Goal: Register for event/course

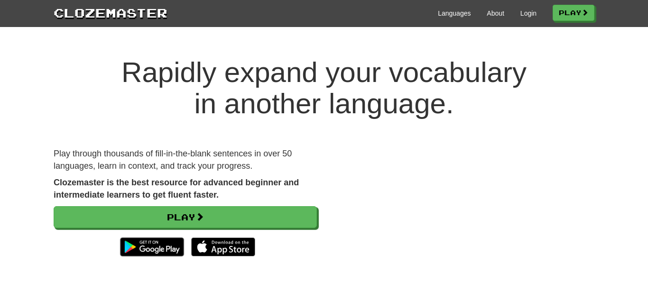
click at [109, 230] on div "Play" at bounding box center [185, 233] width 263 height 55
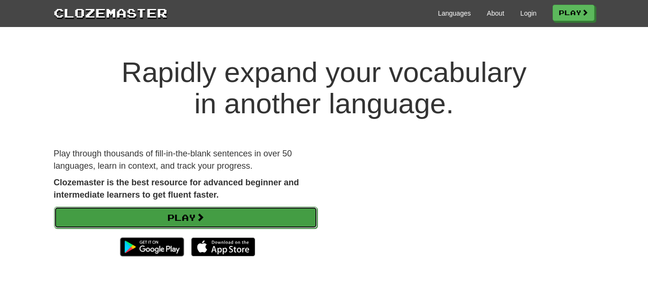
click at [98, 223] on link "Play" at bounding box center [185, 218] width 263 height 22
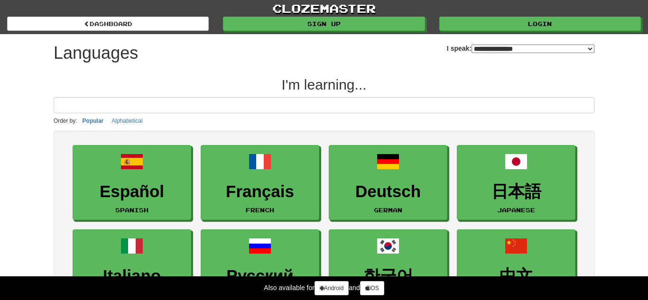
select select "*******"
click at [115, 107] on input at bounding box center [324, 105] width 541 height 16
click at [110, 117] on button "Alphabetical" at bounding box center [127, 121] width 37 height 10
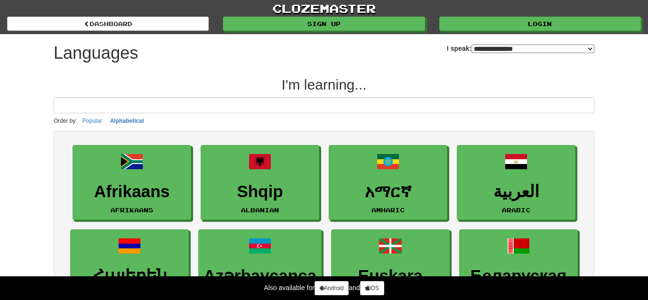
click at [255, 116] on p "Order by: Popular Alphabetical" at bounding box center [324, 121] width 541 height 10
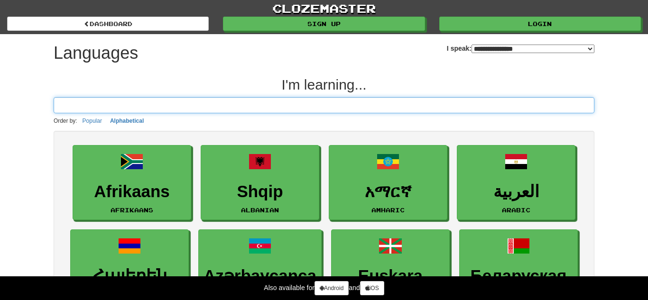
click at [255, 110] on input at bounding box center [324, 105] width 541 height 16
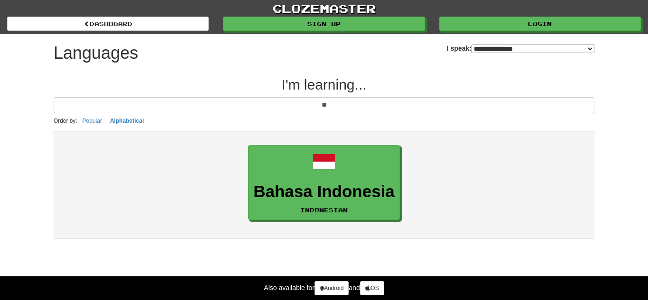
click at [107, 197] on ul "Bahasa Indonesia Indonesian" at bounding box center [324, 182] width 522 height 85
click at [84, 123] on button "Popular" at bounding box center [92, 121] width 25 height 10
click at [88, 122] on button "Popular" at bounding box center [93, 121] width 27 height 10
click at [87, 122] on button "Popular" at bounding box center [93, 121] width 27 height 10
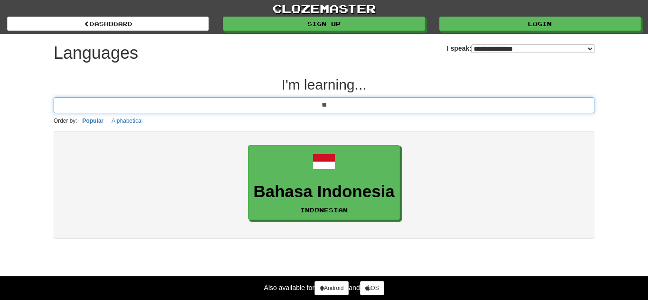
click at [232, 110] on input "**" at bounding box center [324, 105] width 541 height 16
click at [336, 111] on input "**" at bounding box center [324, 105] width 541 height 16
type input "*"
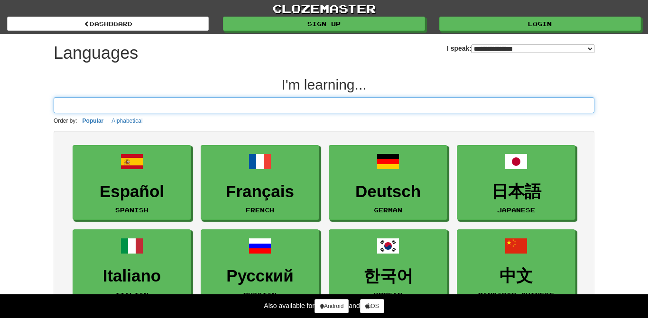
click at [130, 102] on input at bounding box center [324, 105] width 541 height 16
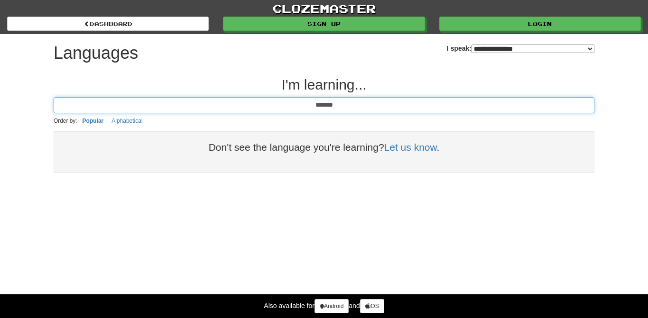
type input "*****"
type input "*"
type input "***"
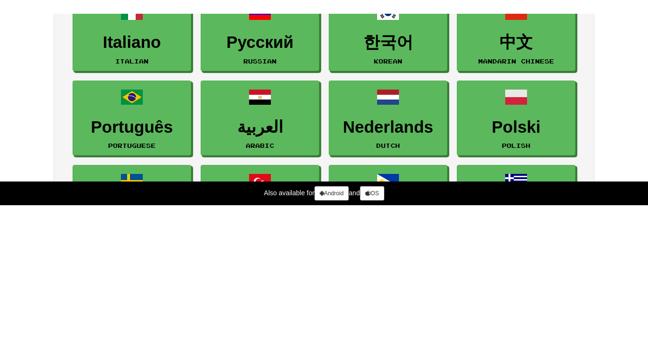
scroll to position [131, 0]
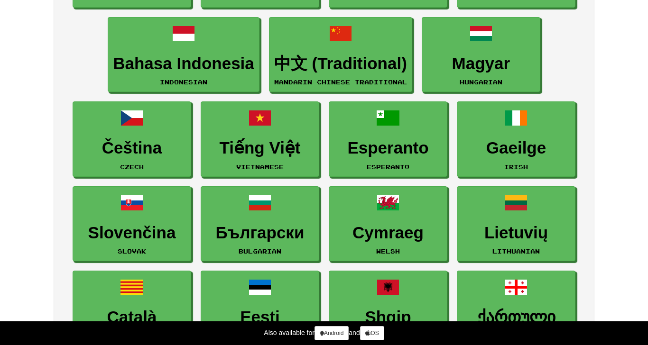
scroll to position [809, 0]
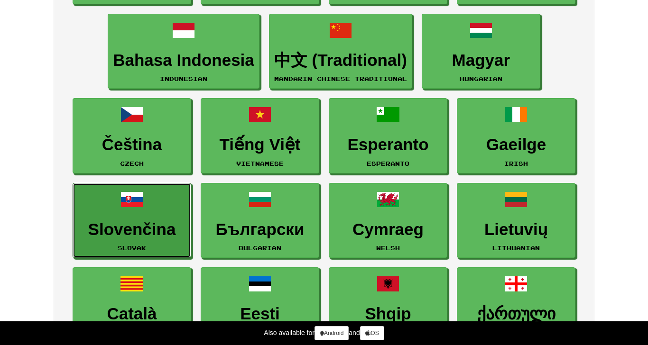
click at [102, 251] on link "Slovenčina Slovak" at bounding box center [132, 220] width 119 height 75
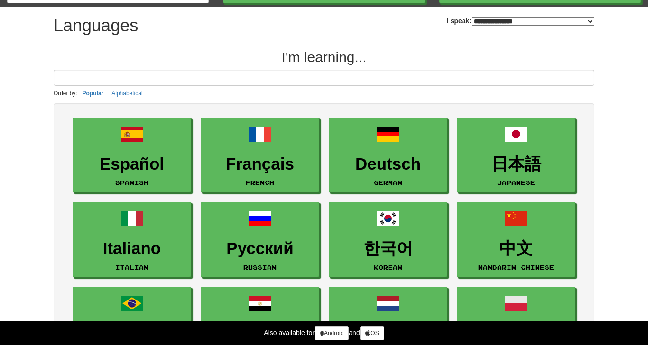
scroll to position [0, 0]
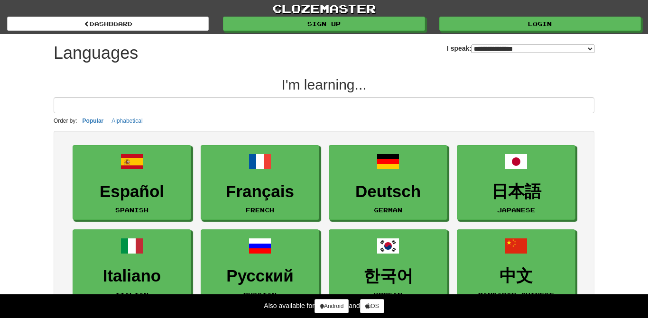
click at [56, 122] on small "Order by:" at bounding box center [66, 121] width 24 height 7
click at [63, 125] on p "Order by: Popular Alphabetical" at bounding box center [324, 121] width 541 height 10
click at [61, 126] on p "Order by: Popular Alphabetical" at bounding box center [324, 121] width 541 height 10
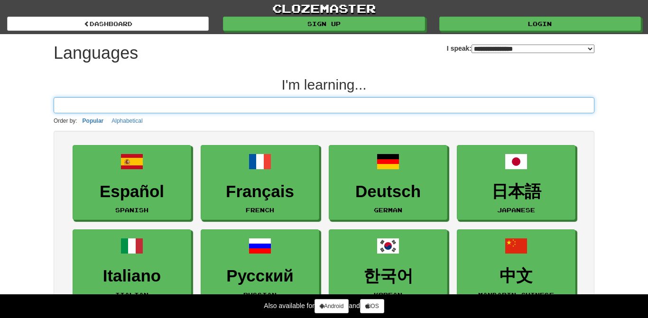
click at [57, 112] on input at bounding box center [324, 105] width 541 height 16
click at [56, 111] on input at bounding box center [324, 105] width 541 height 16
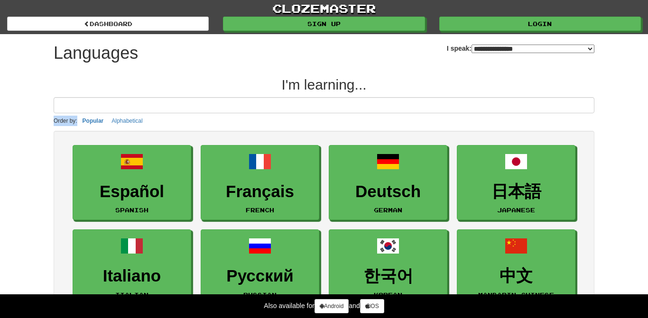
click at [61, 121] on small "Order by:" at bounding box center [66, 121] width 24 height 7
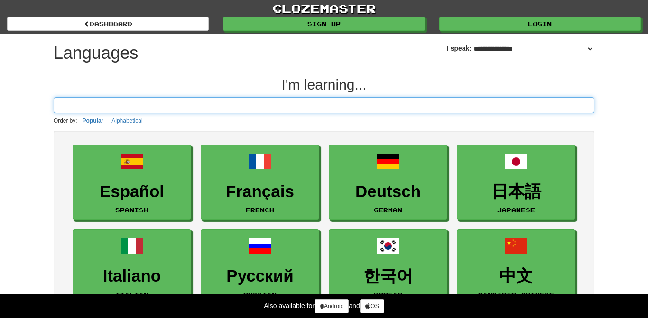
click at [60, 111] on input at bounding box center [324, 105] width 541 height 16
click at [58, 111] on input at bounding box center [324, 105] width 541 height 16
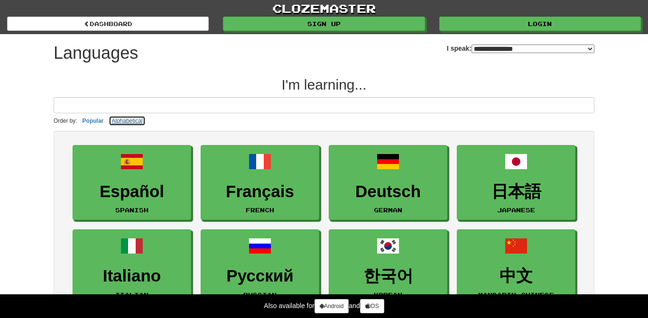
click at [120, 121] on button "Alphabetical" at bounding box center [127, 121] width 37 height 10
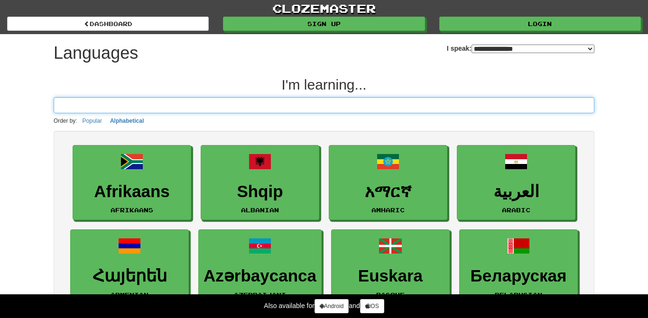
click at [73, 112] on input at bounding box center [324, 105] width 541 height 16
click at [61, 111] on input at bounding box center [324, 105] width 541 height 16
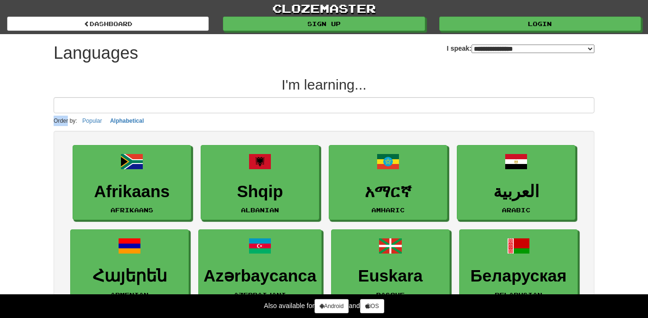
click at [57, 120] on small "Order by:" at bounding box center [66, 121] width 24 height 7
click at [64, 121] on small "Order by:" at bounding box center [66, 121] width 24 height 7
click at [89, 126] on button "Popular" at bounding box center [92, 121] width 25 height 10
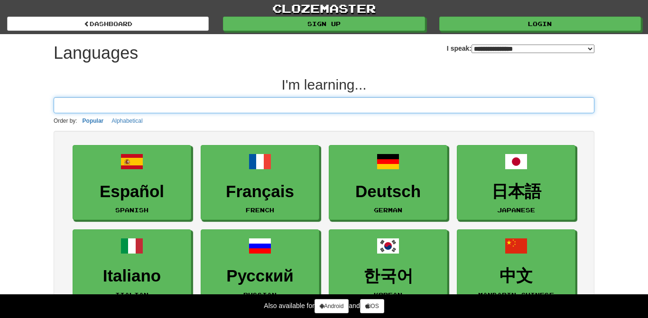
click at [214, 103] on input at bounding box center [324, 105] width 541 height 16
type input "*"
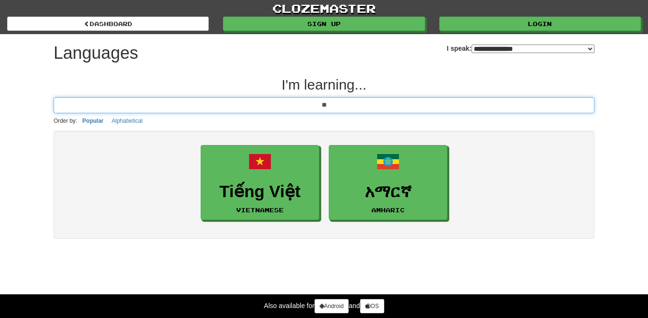
type input "**"
